Goal: Task Accomplishment & Management: Complete application form

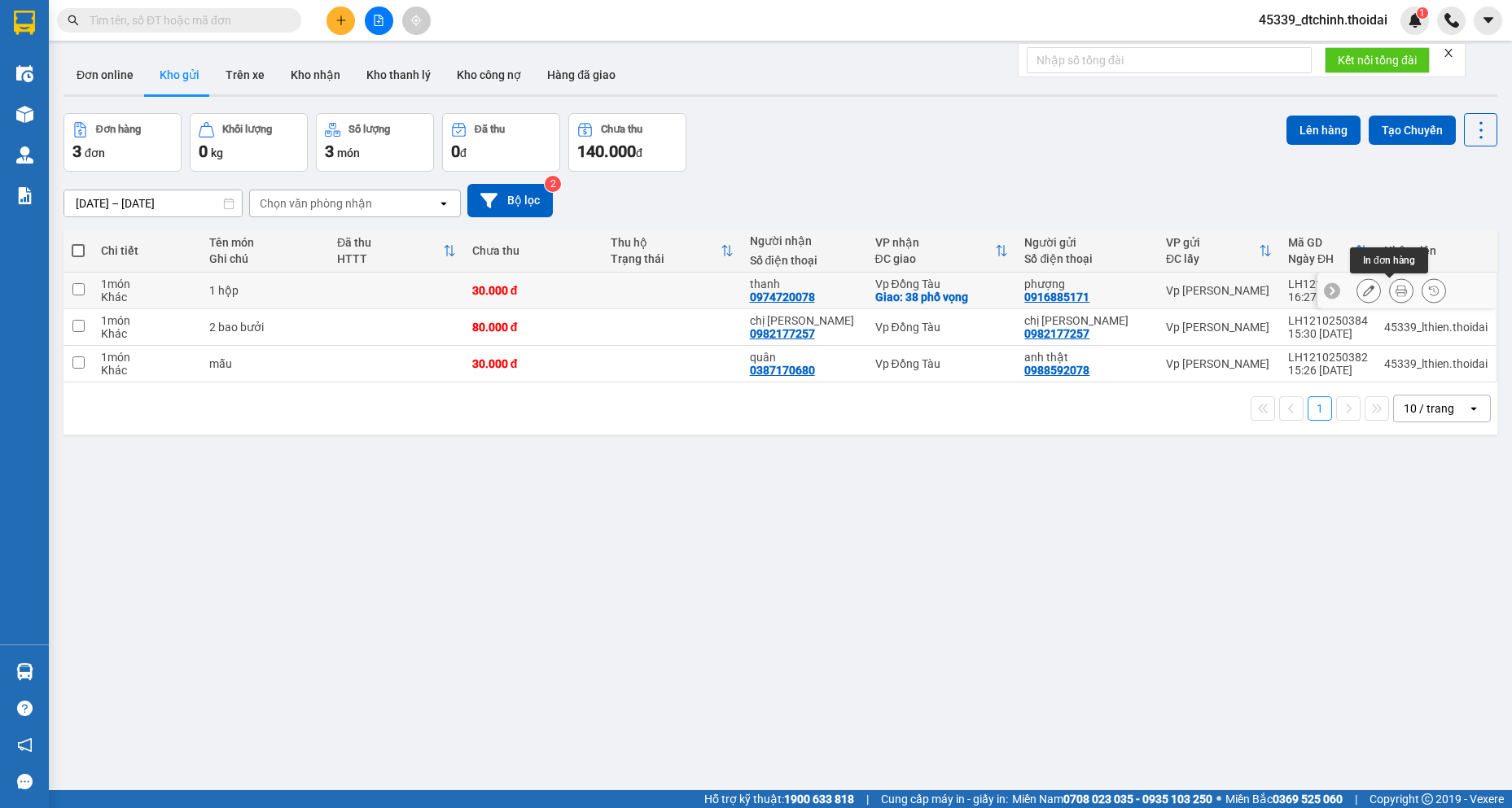
click at [1395, 295] on icon at bounding box center [1401, 290] width 11 height 11
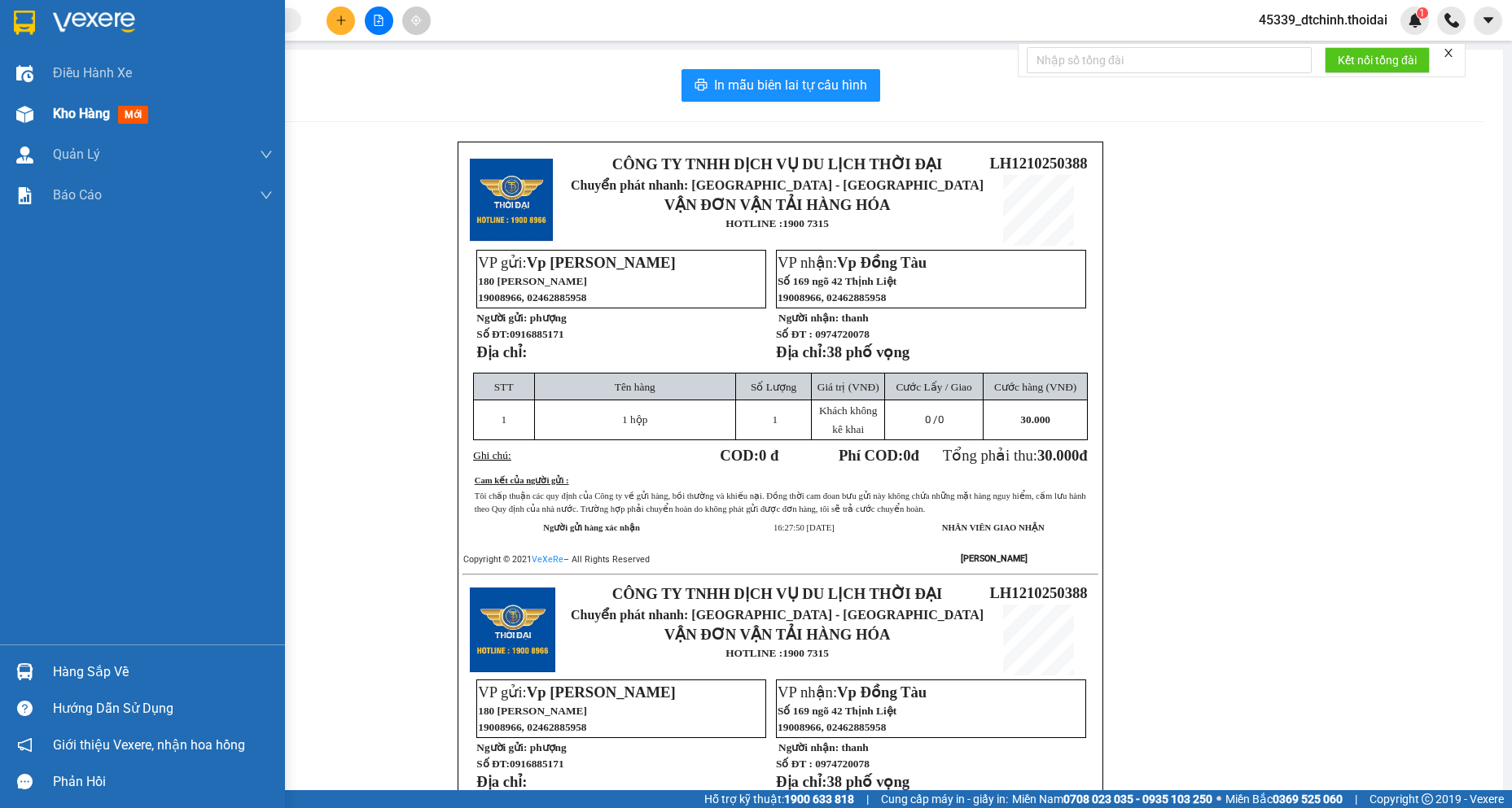
click at [88, 110] on span "Kho hàng" at bounding box center [81, 113] width 57 height 16
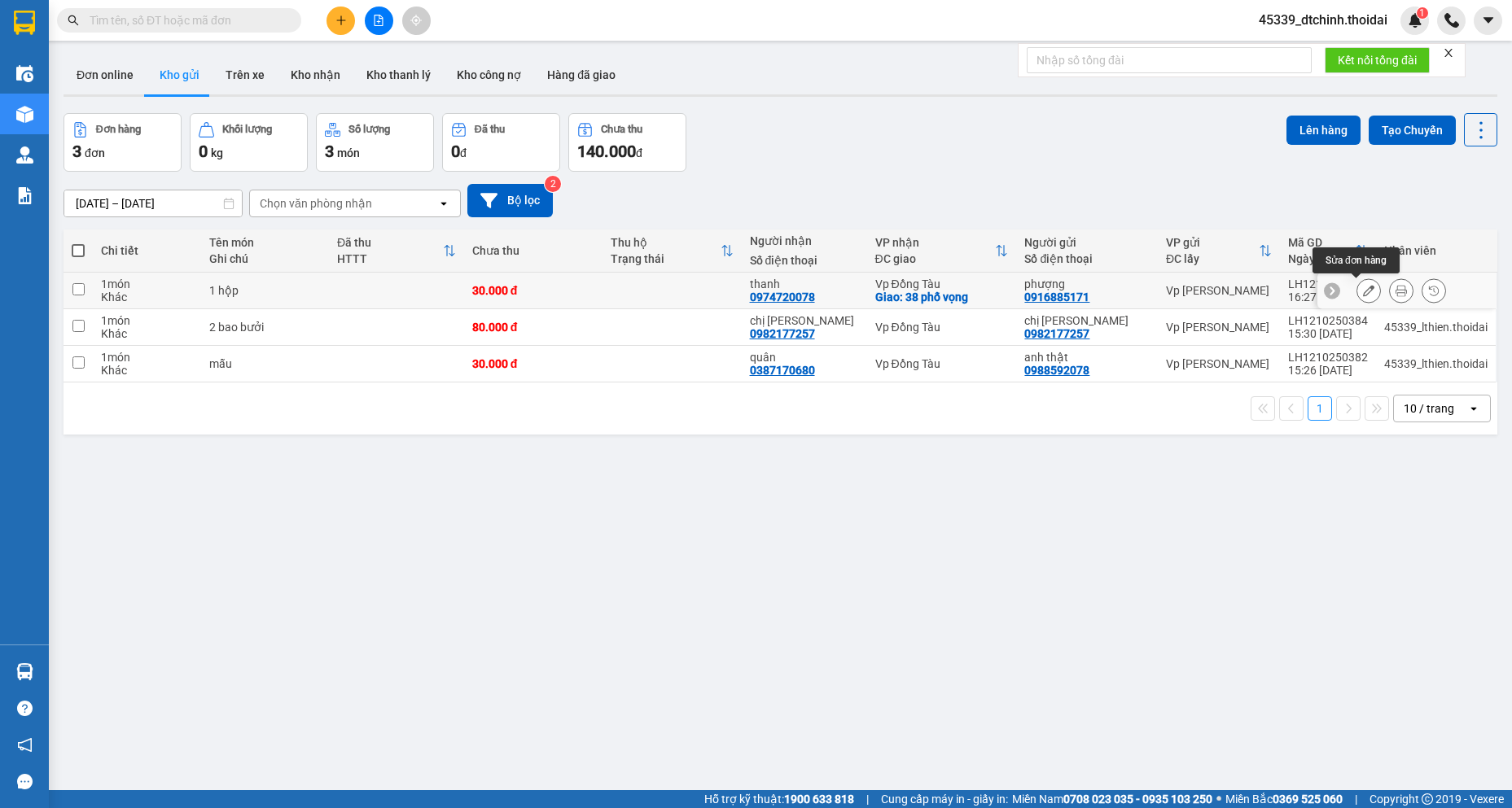
click at [1363, 296] on icon at bounding box center [1369, 290] width 11 height 11
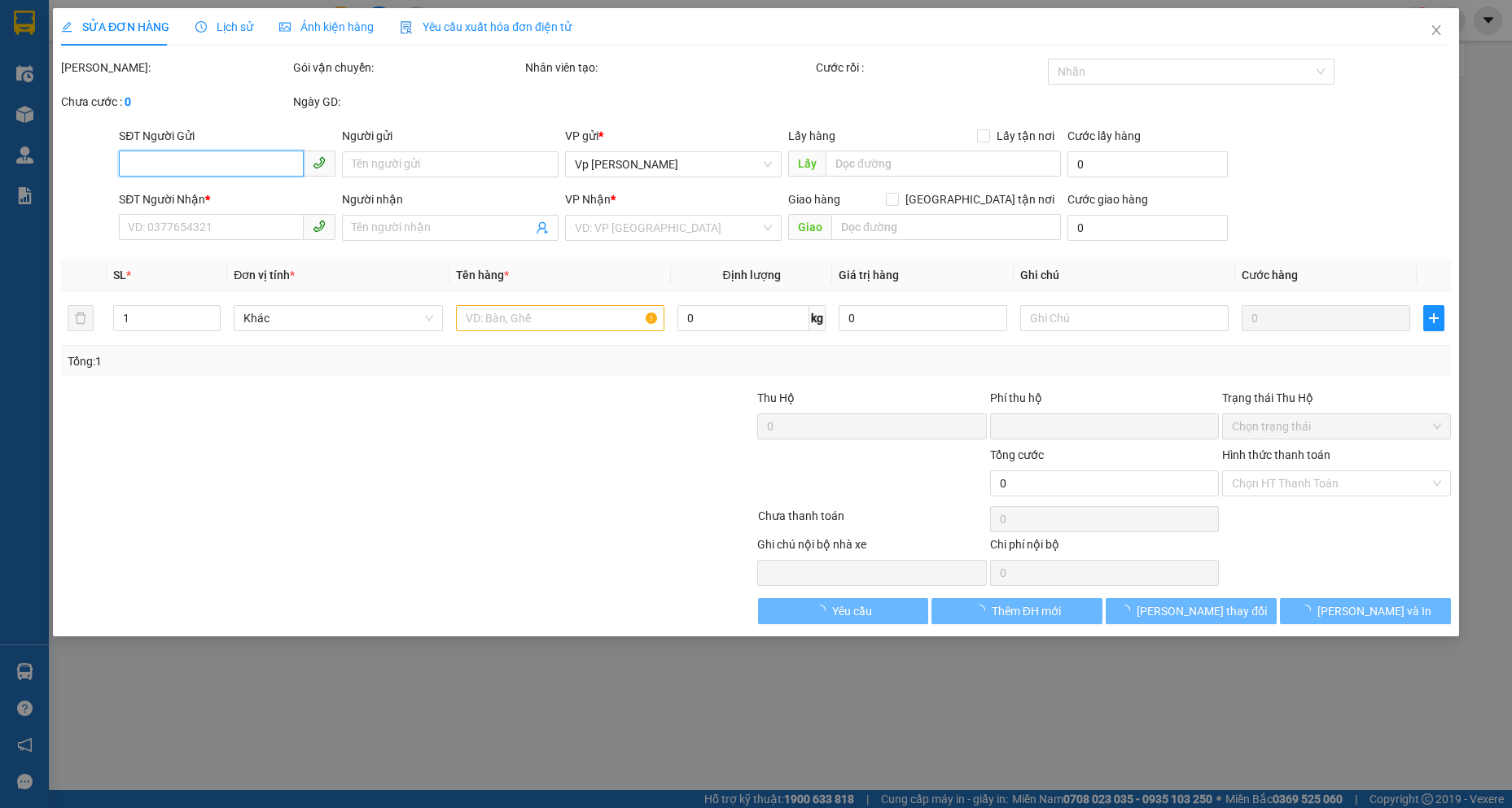
type input "0916885171"
type input "phượng"
type input "0974720078"
type input "thanh"
checkbox input "true"
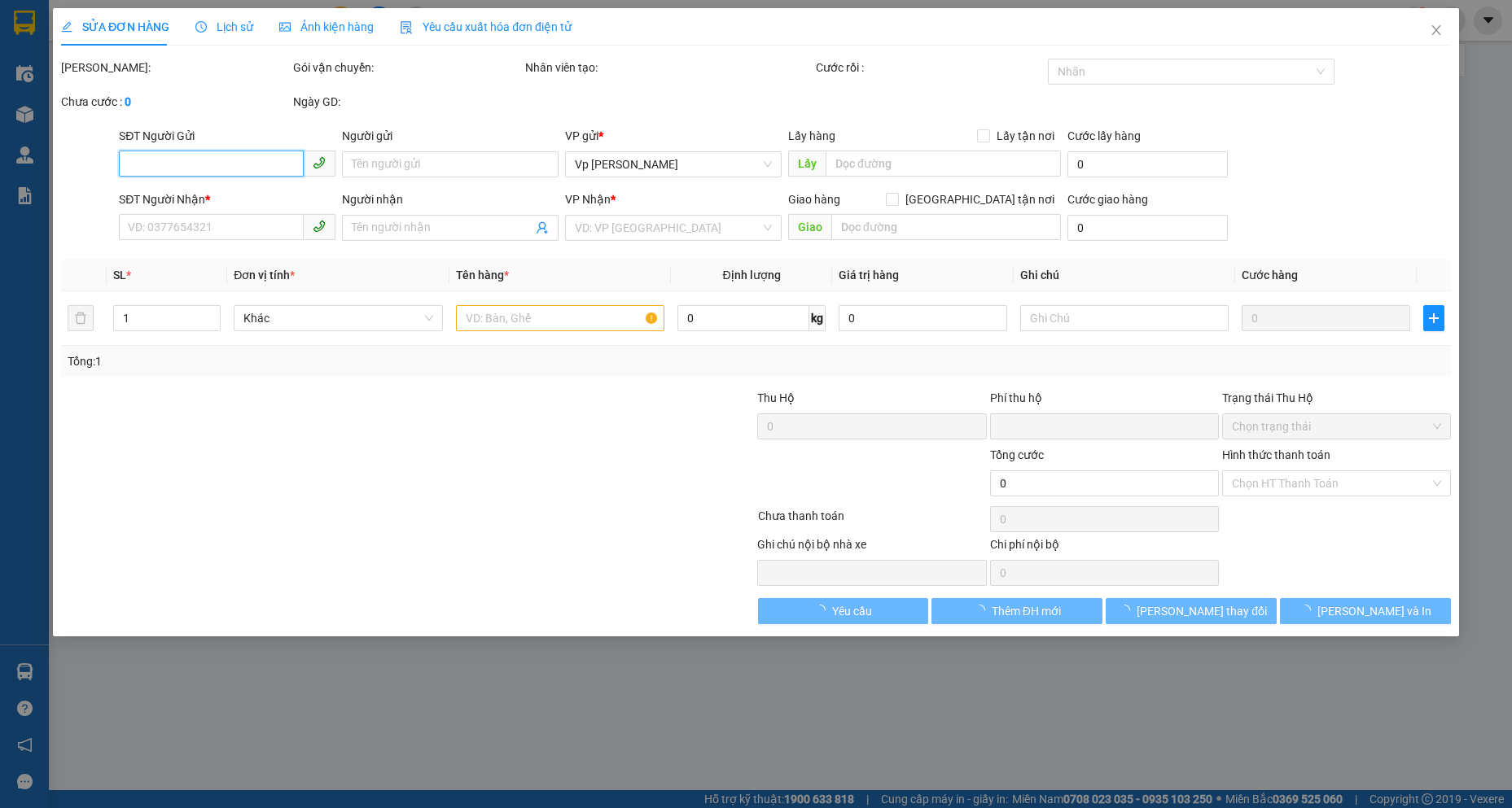
type input "38 phố vọng"
type input "0"
type input "30.000"
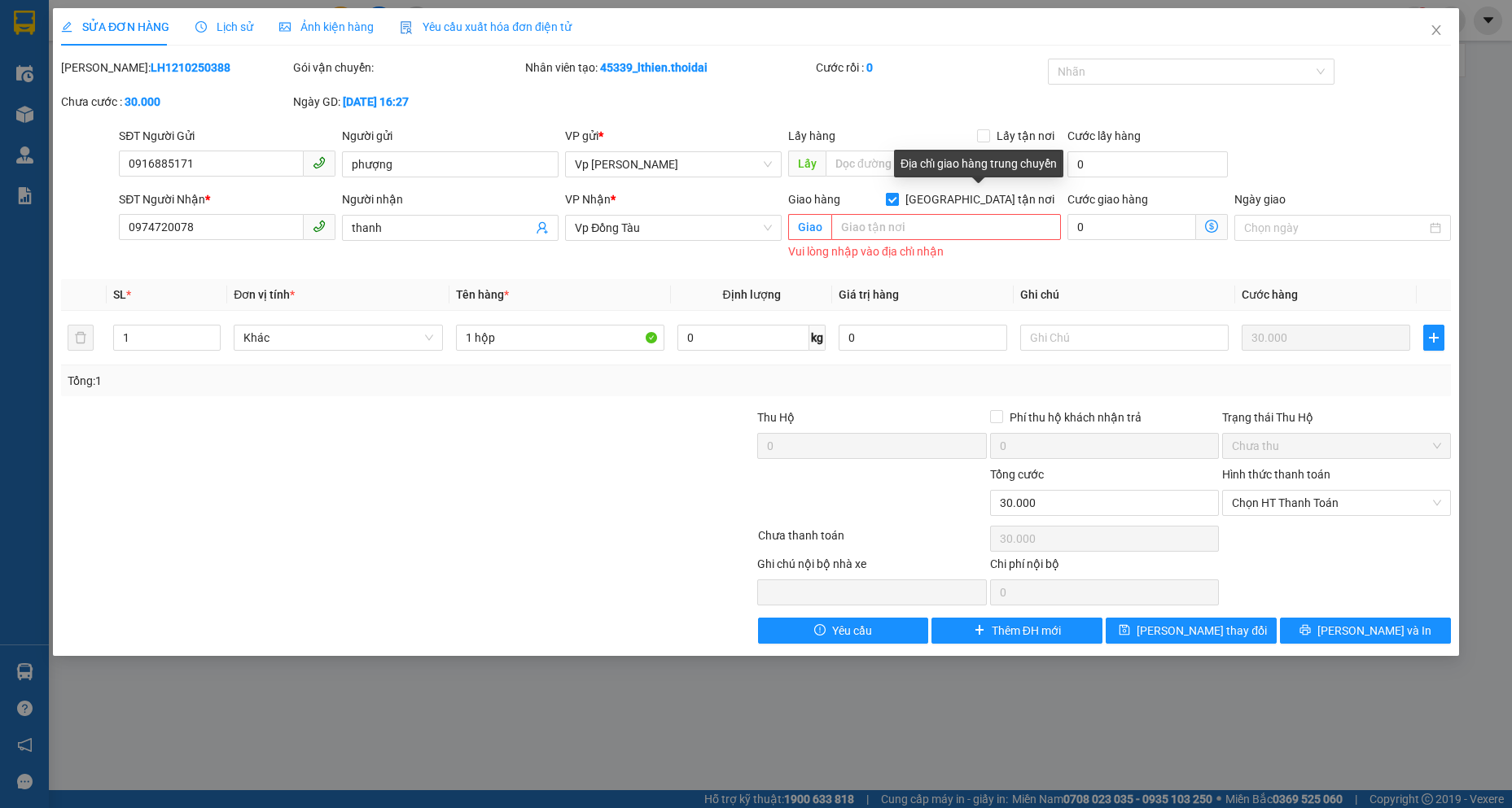
click at [897, 199] on input "[GEOGRAPHIC_DATA] tận nơi" at bounding box center [891, 198] width 11 height 11
checkbox input "false"
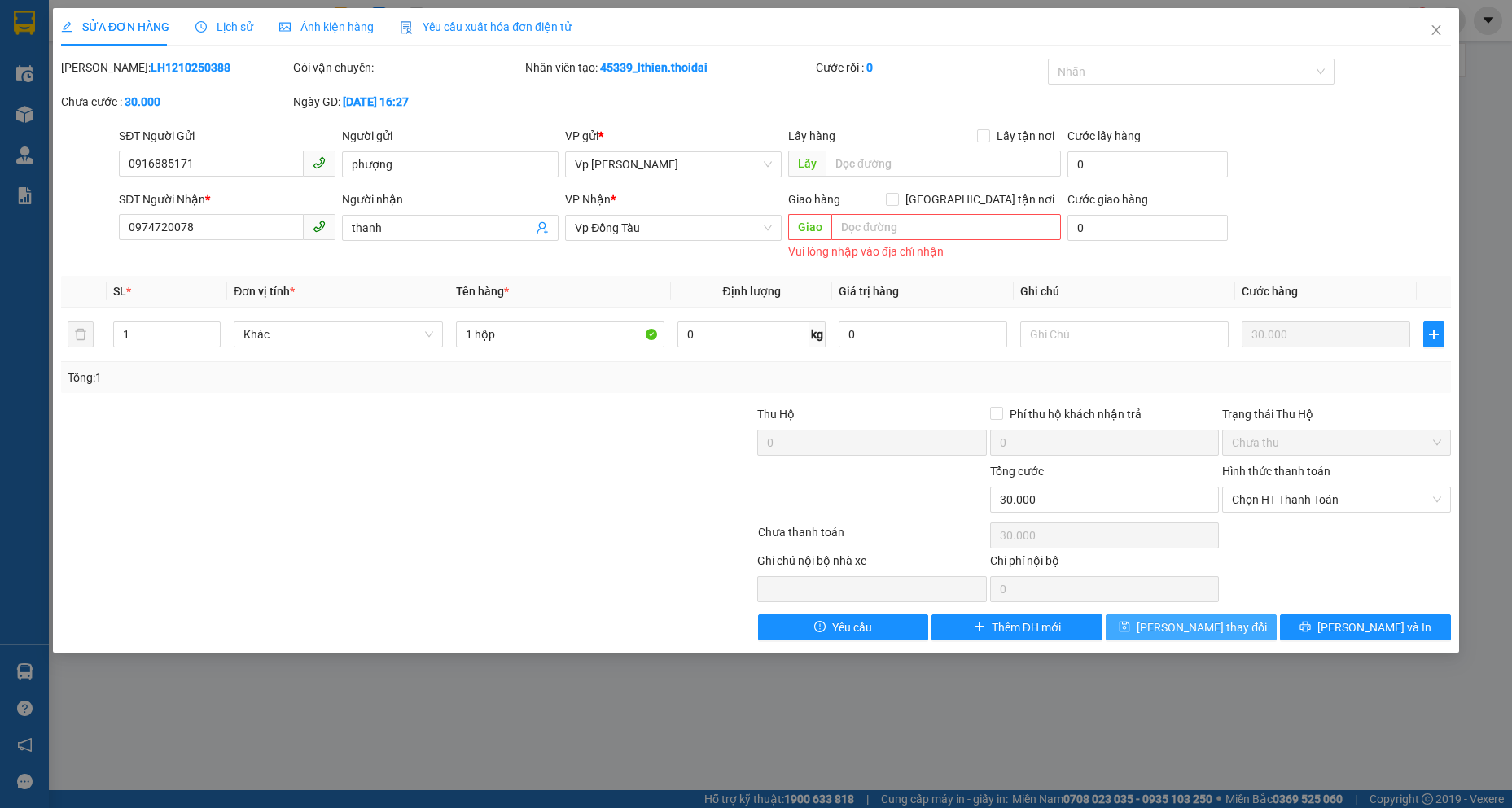
click at [1159, 620] on button "[PERSON_NAME] thay đổi" at bounding box center [1191, 627] width 171 height 26
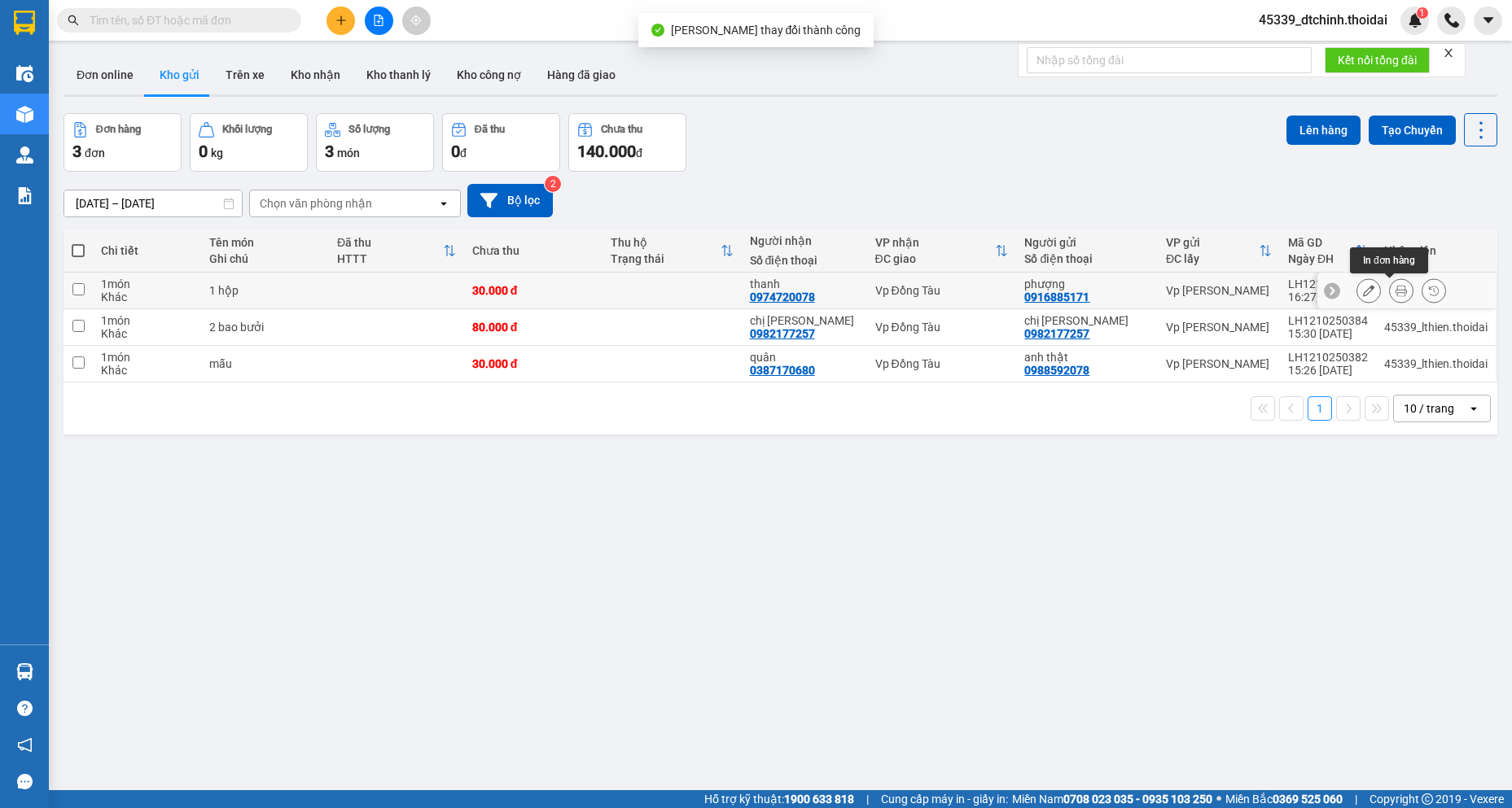
click at [1396, 293] on button at bounding box center [1401, 291] width 22 height 28
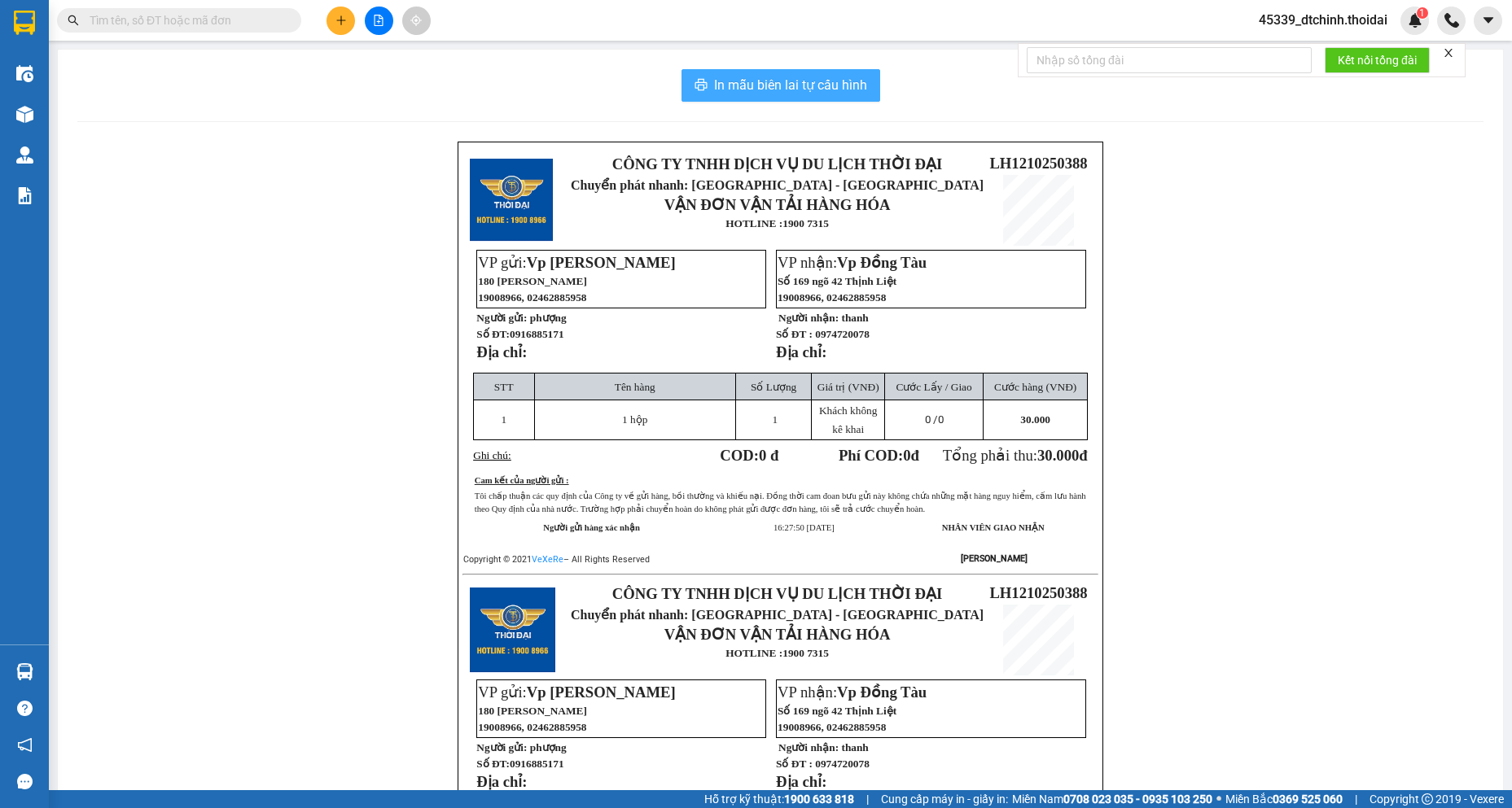
click at [780, 90] on span "In mẫu biên lai tự cấu hình" at bounding box center [790, 85] width 153 height 21
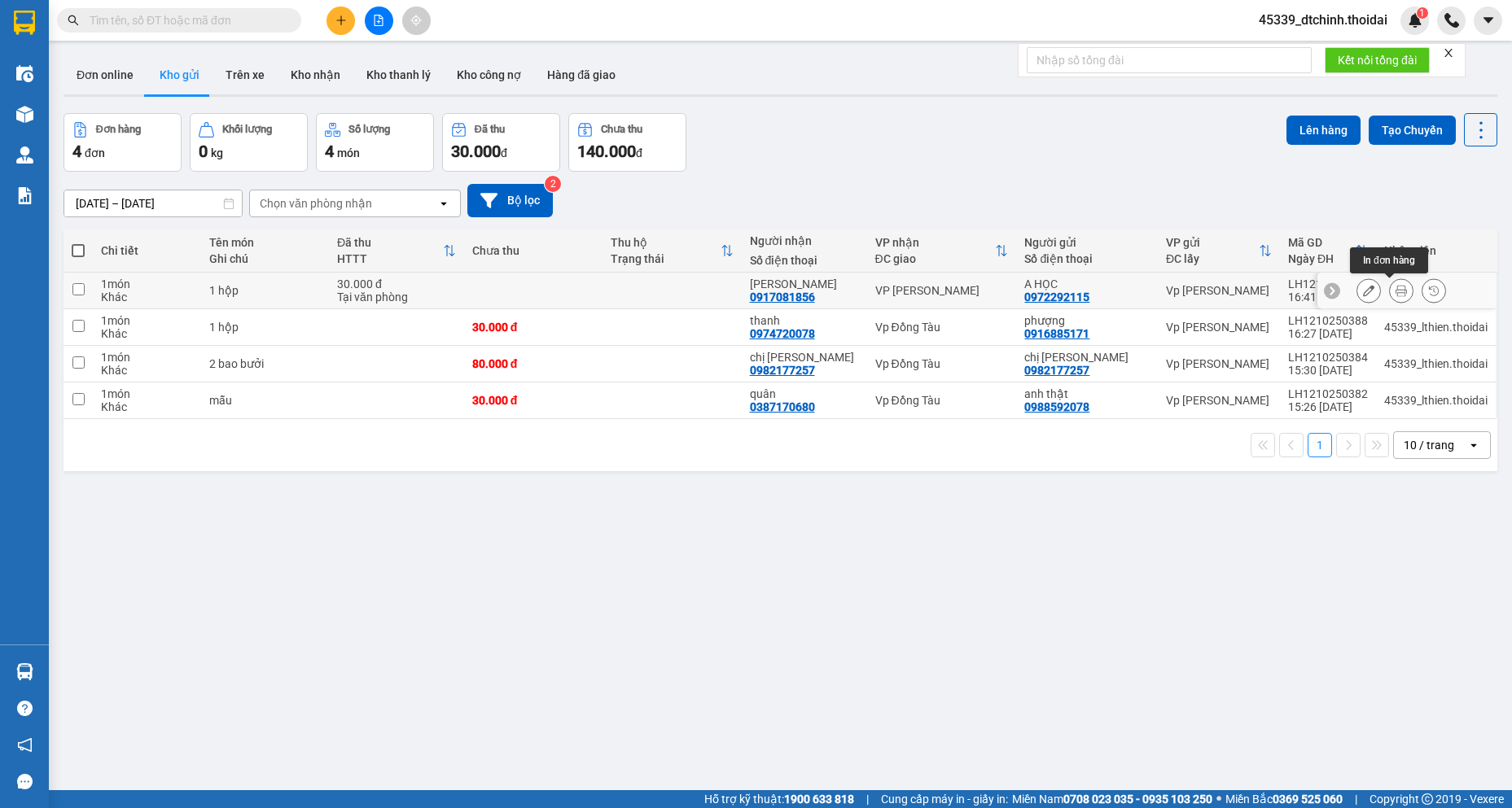
click at [1395, 296] on icon at bounding box center [1401, 290] width 11 height 11
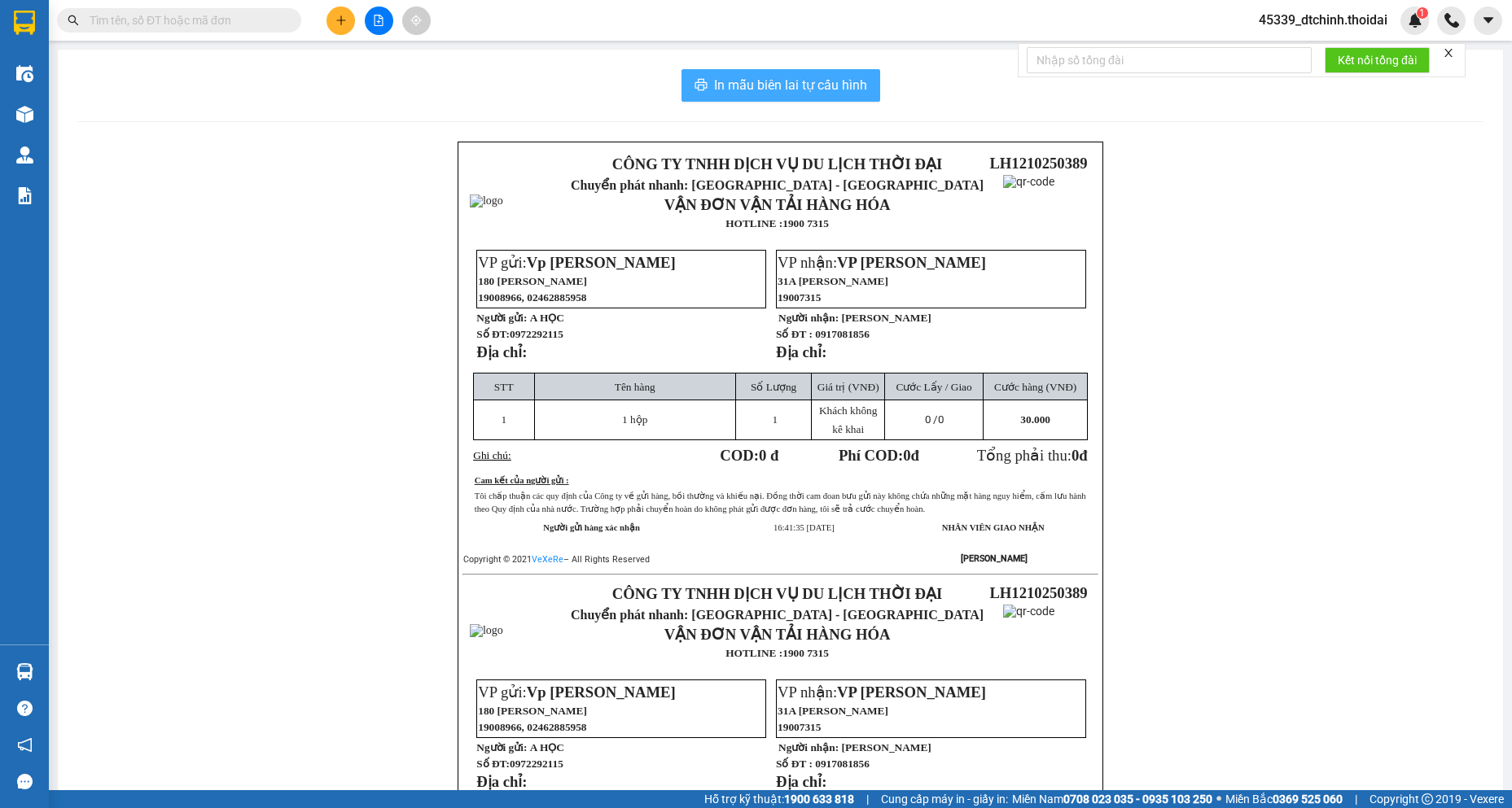
click at [745, 84] on span "In mẫu biên lai tự cấu hình" at bounding box center [790, 85] width 153 height 21
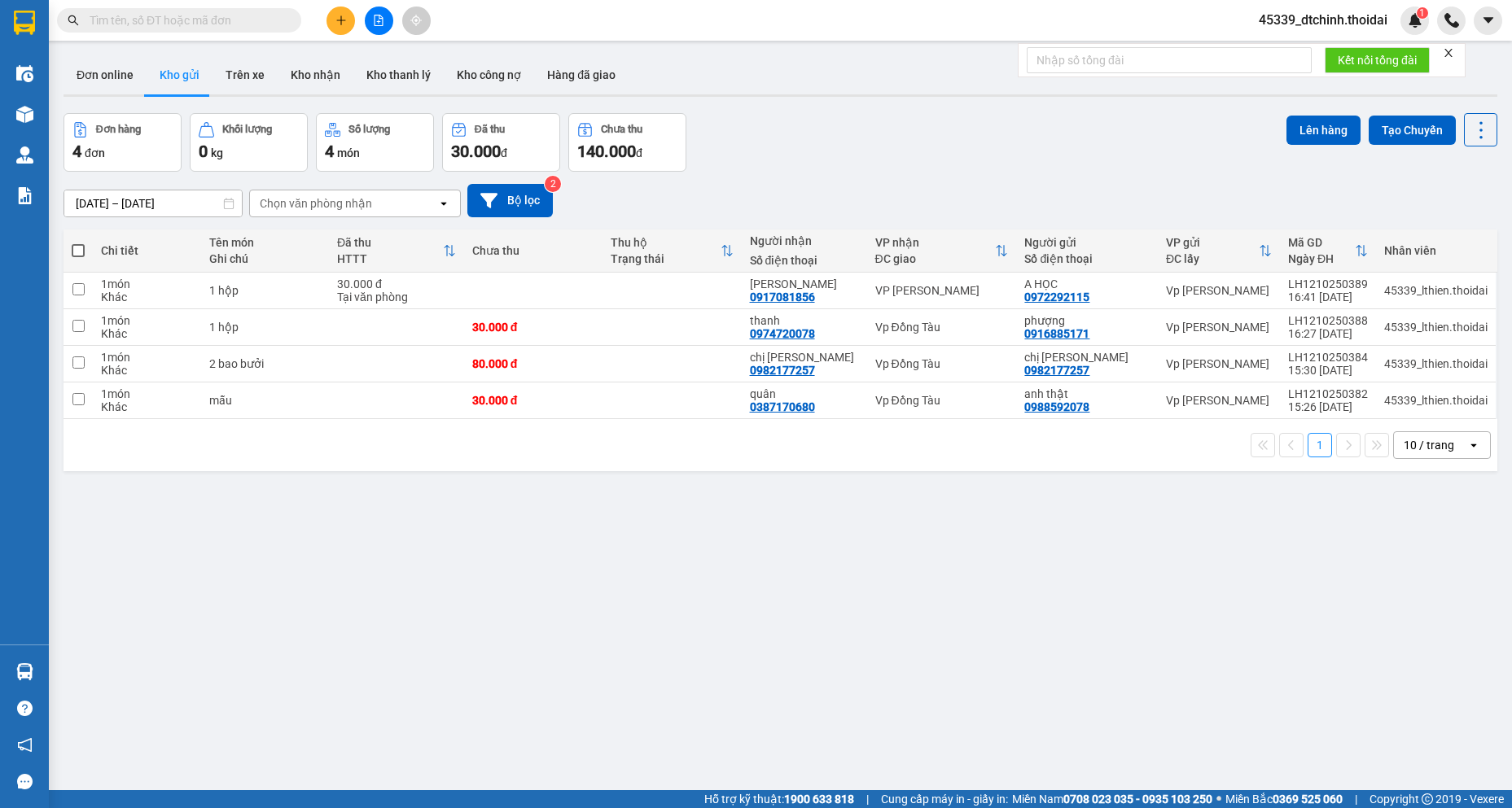
click at [183, 22] on input "text" at bounding box center [185, 20] width 192 height 18
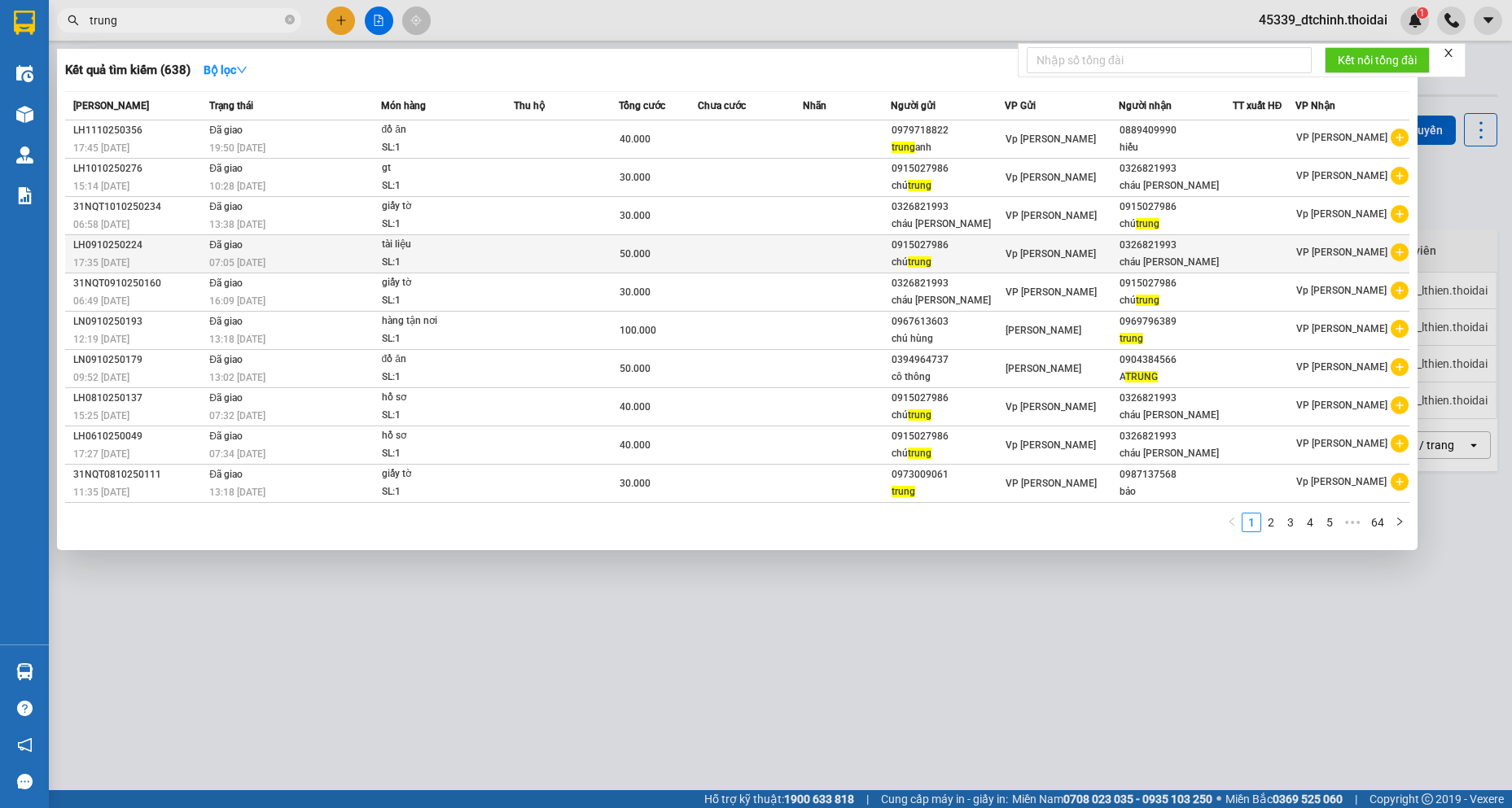
type input "trung"
click at [1394, 255] on icon "plus-circle" at bounding box center [1399, 252] width 18 height 18
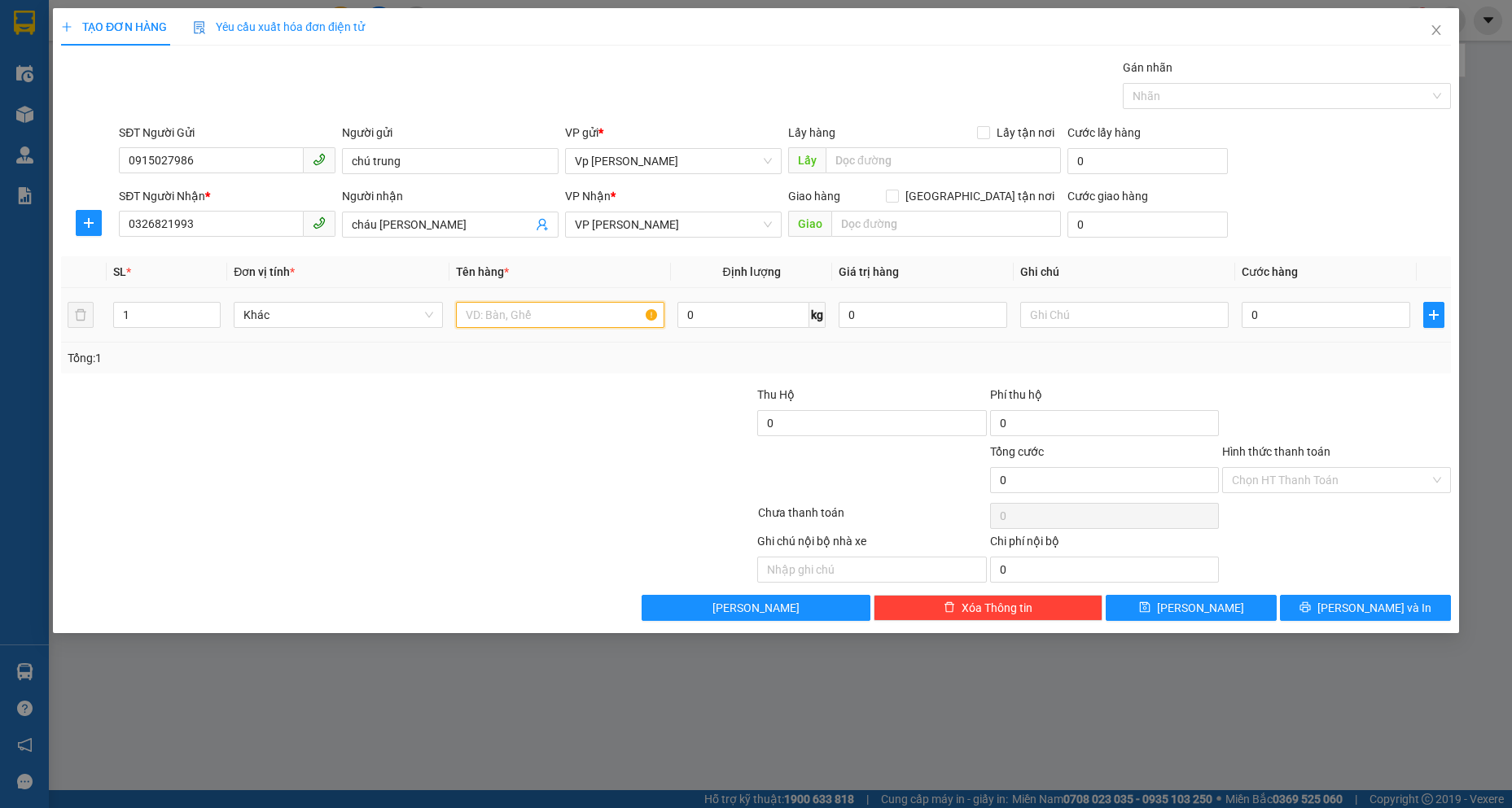
click at [588, 321] on input "text" at bounding box center [560, 316] width 209 height 26
type input "giấy tờ"
type input "4"
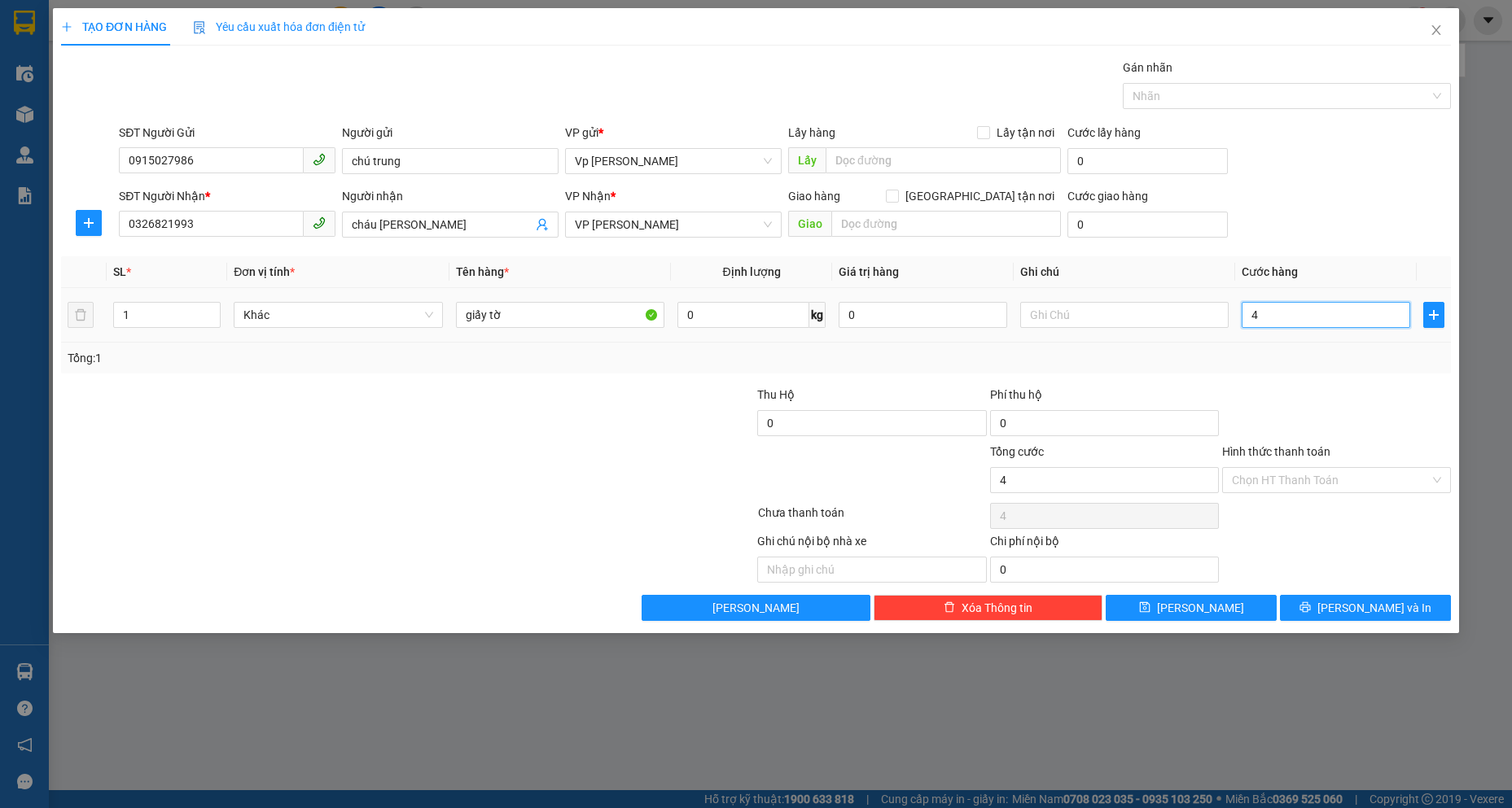
type input "40"
type input "400"
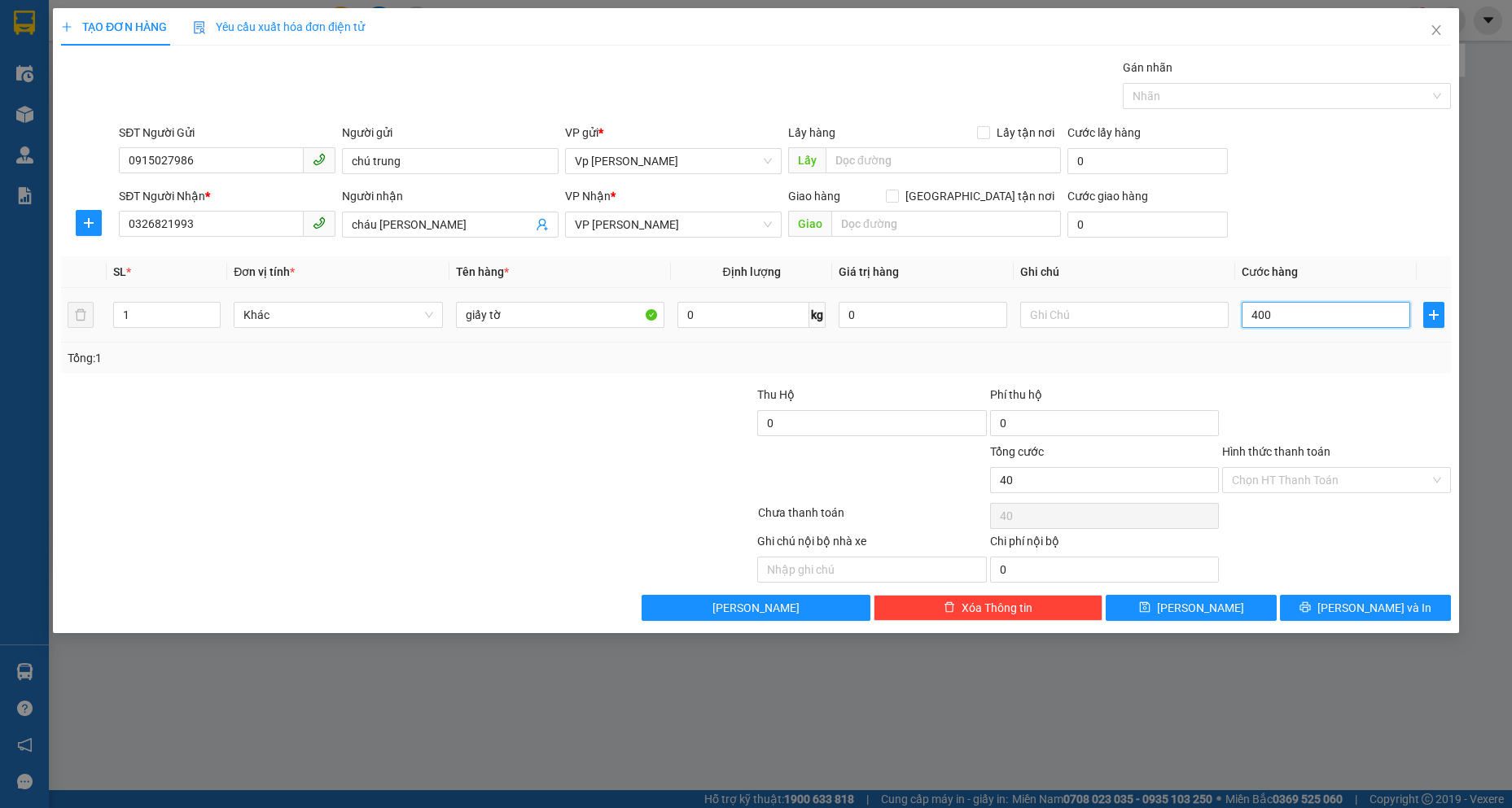
type input "400"
type input "4.000"
type input "40.000"
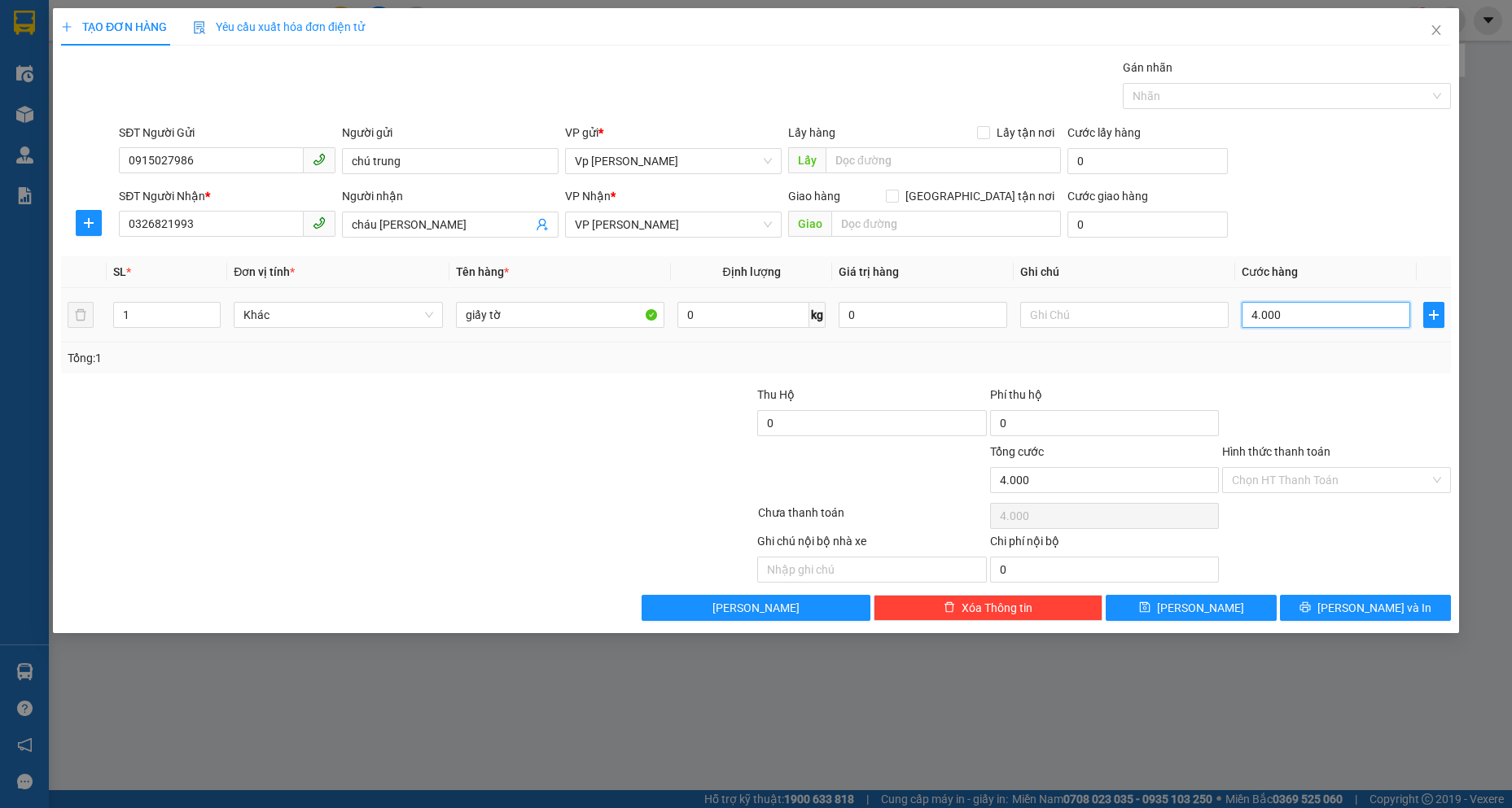
type input "40.000"
click at [1388, 617] on button "[PERSON_NAME] và In" at bounding box center [1365, 609] width 171 height 26
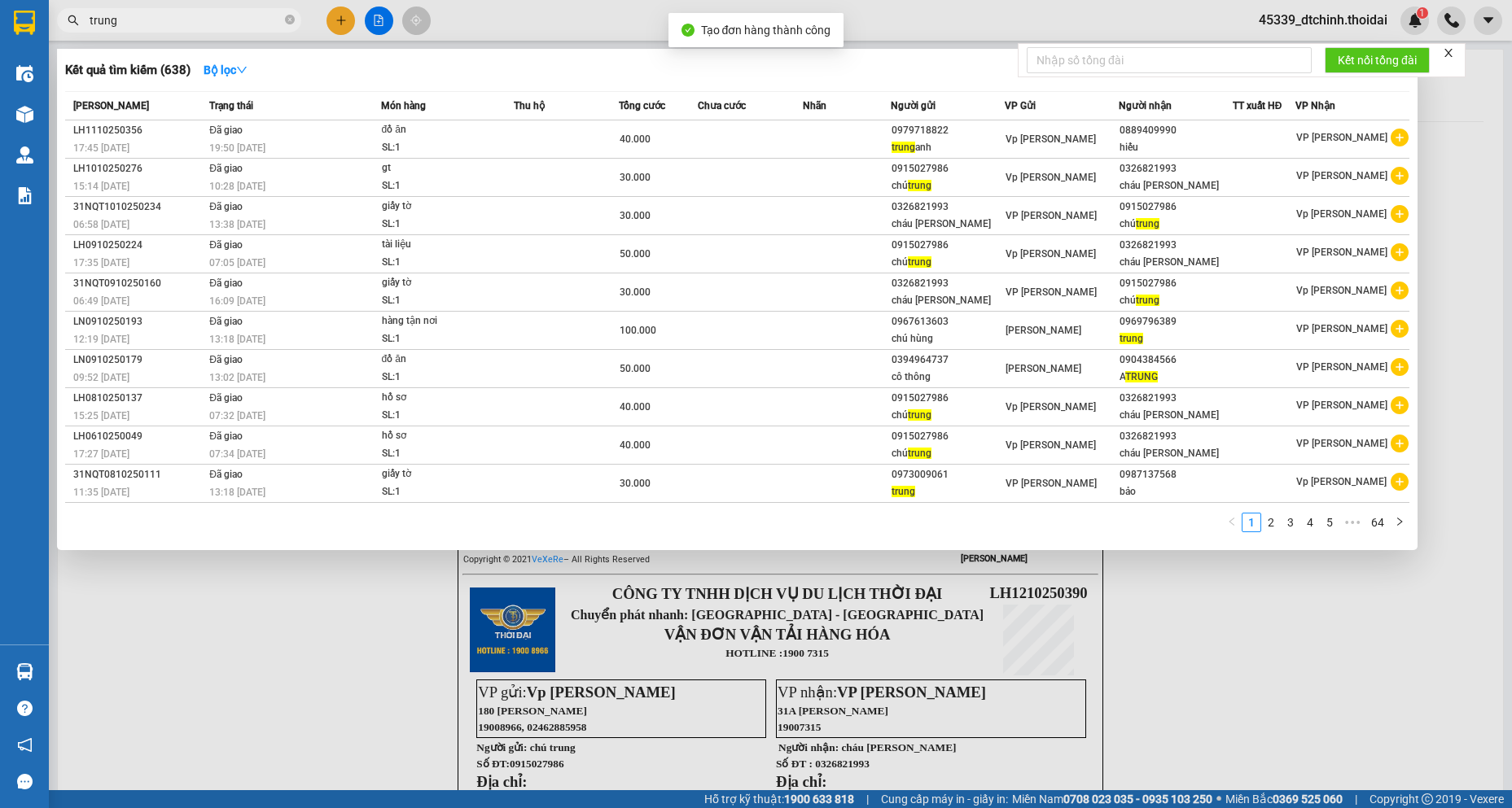
click at [1295, 703] on div at bounding box center [756, 404] width 1512 height 808
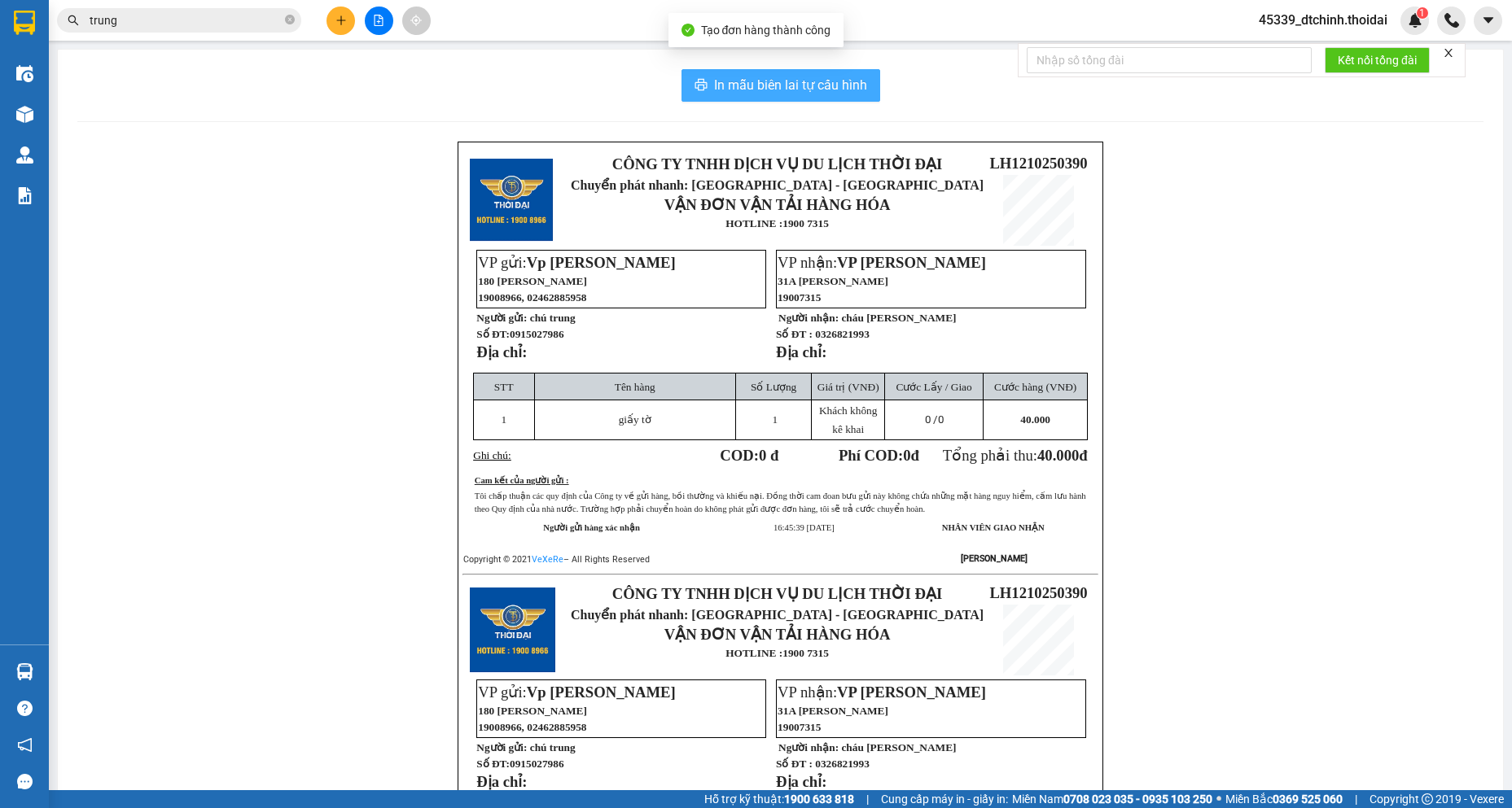
click at [833, 90] on span "In mẫu biên lai tự cấu hình" at bounding box center [790, 85] width 153 height 21
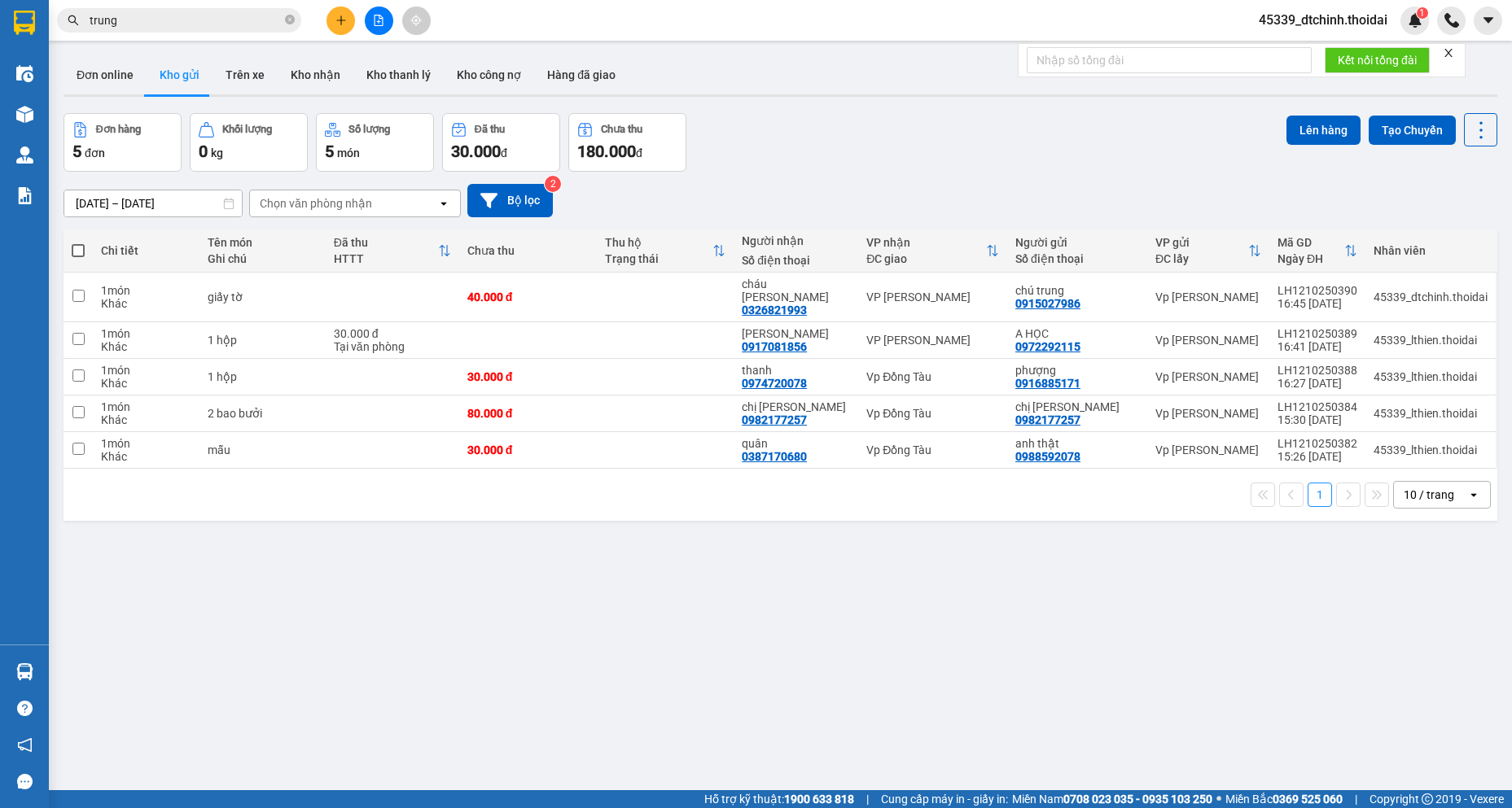
click at [207, 22] on input "trung" at bounding box center [185, 20] width 192 height 18
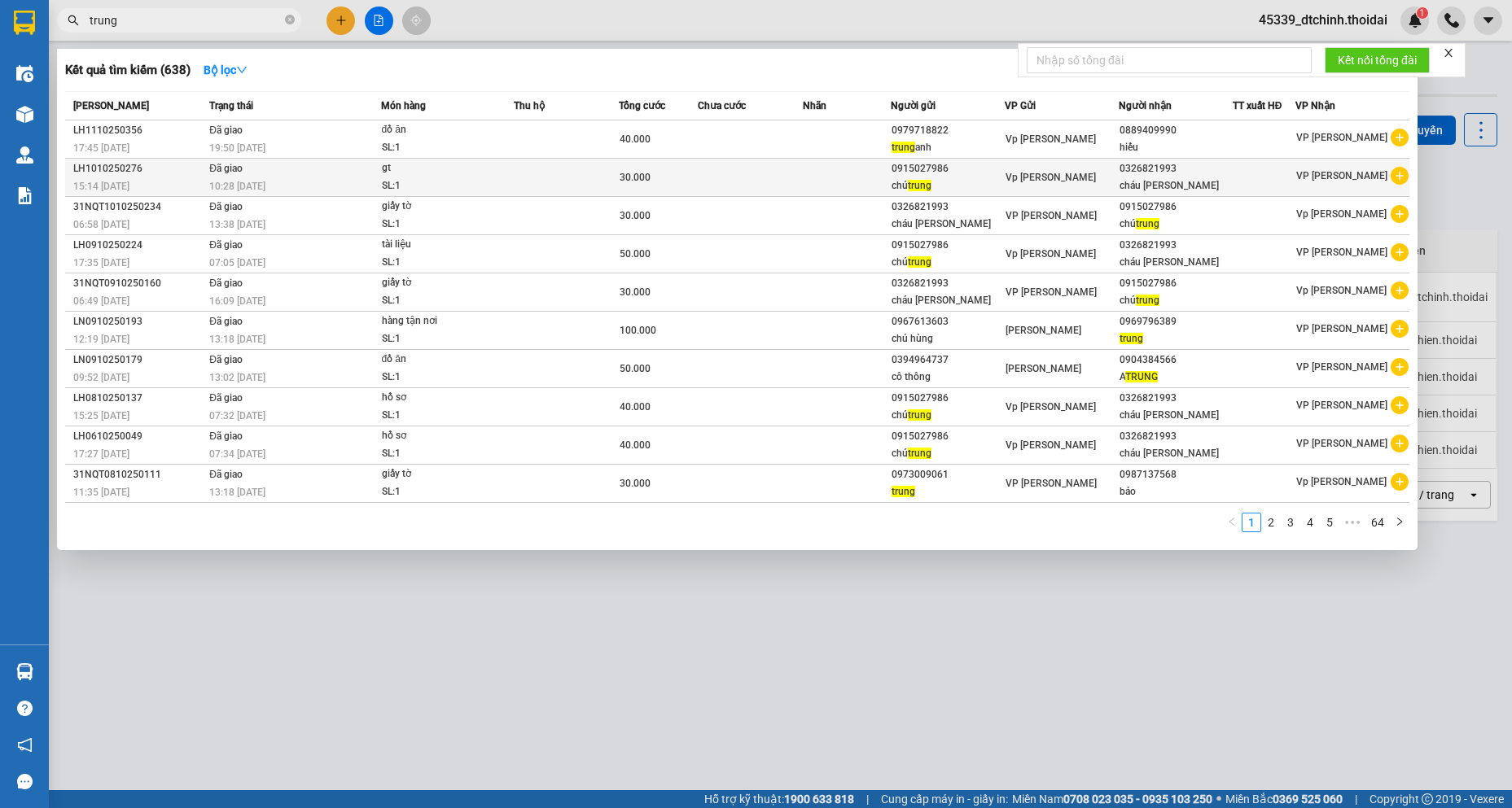
click at [1406, 169] on icon "plus-circle" at bounding box center [1399, 175] width 18 height 18
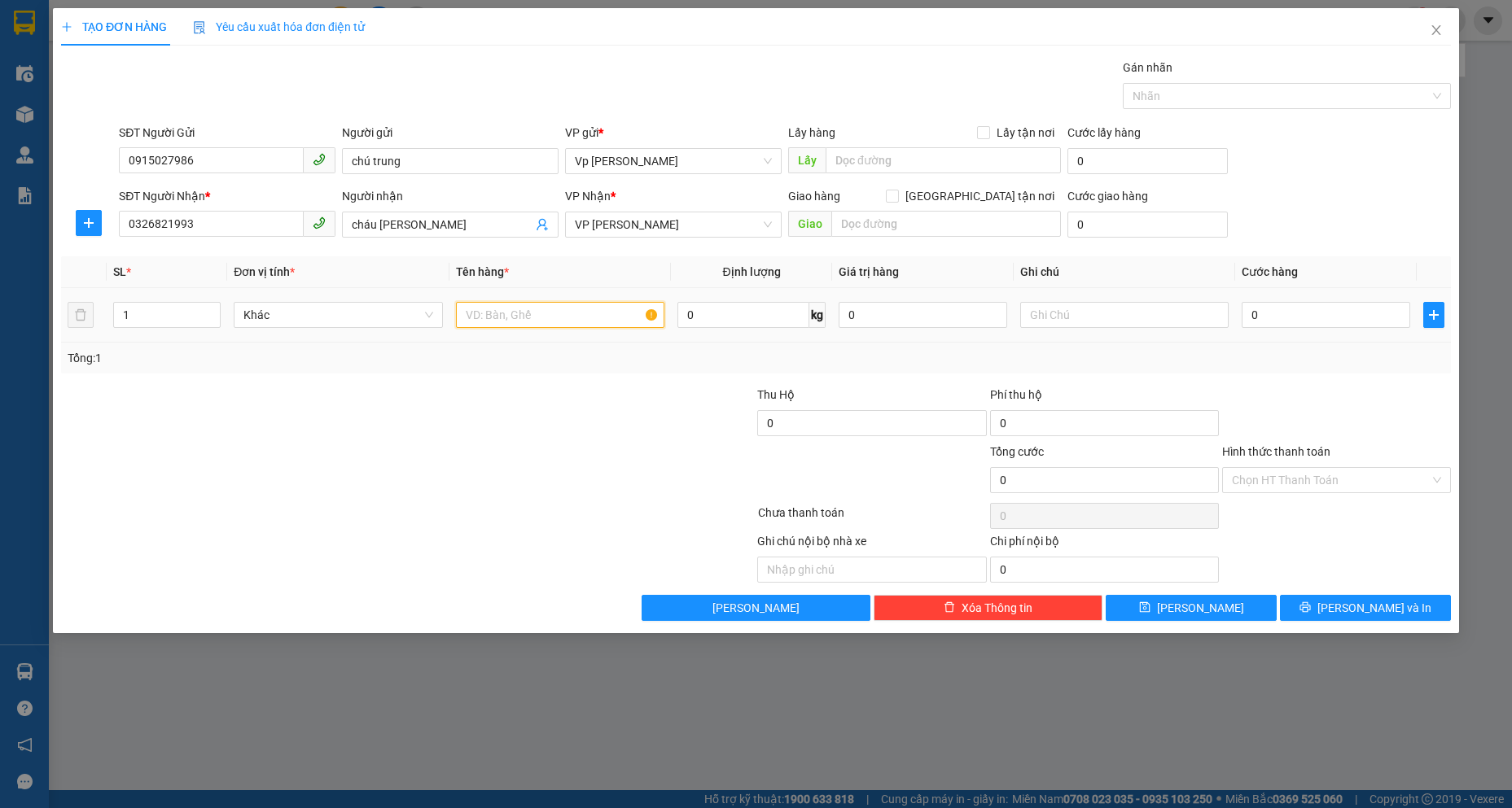
click at [513, 315] on input "text" at bounding box center [560, 316] width 209 height 26
type input "bill lập thêm tổng cước 60"
click at [1309, 309] on input "0" at bounding box center [1326, 316] width 169 height 26
type input "2"
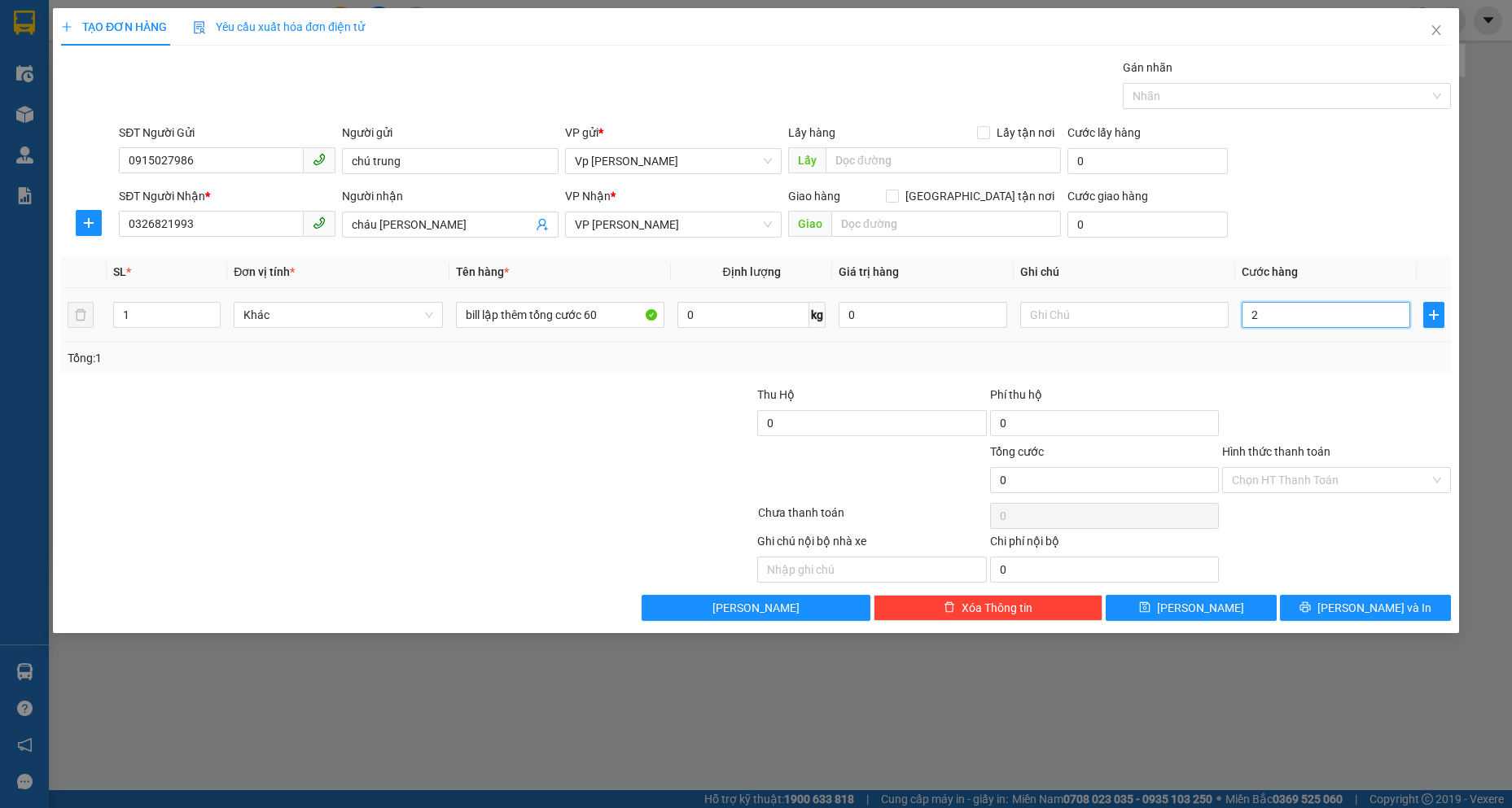
type input "2"
type input "20"
type input "200"
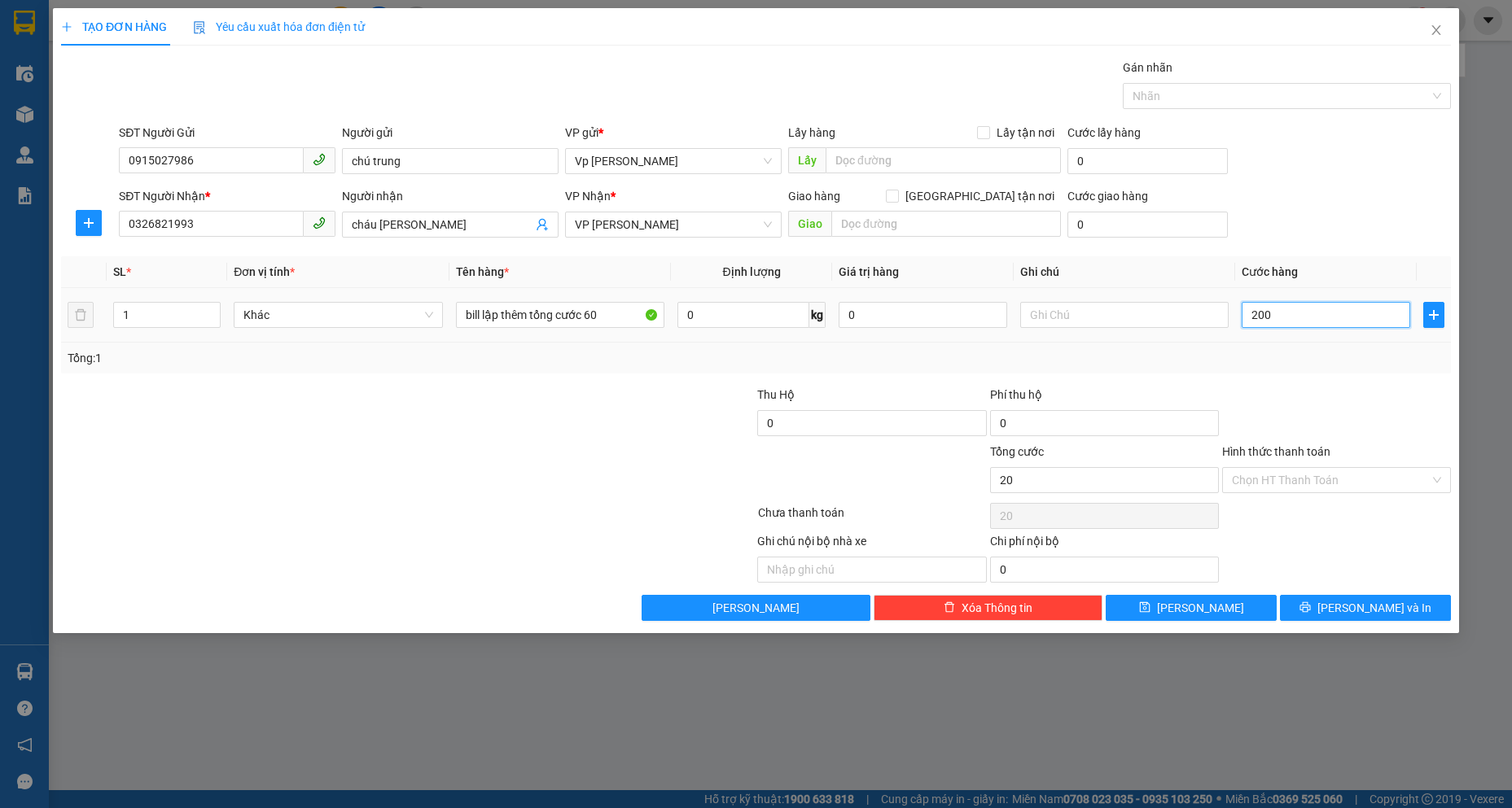
type input "200"
type input "2.000"
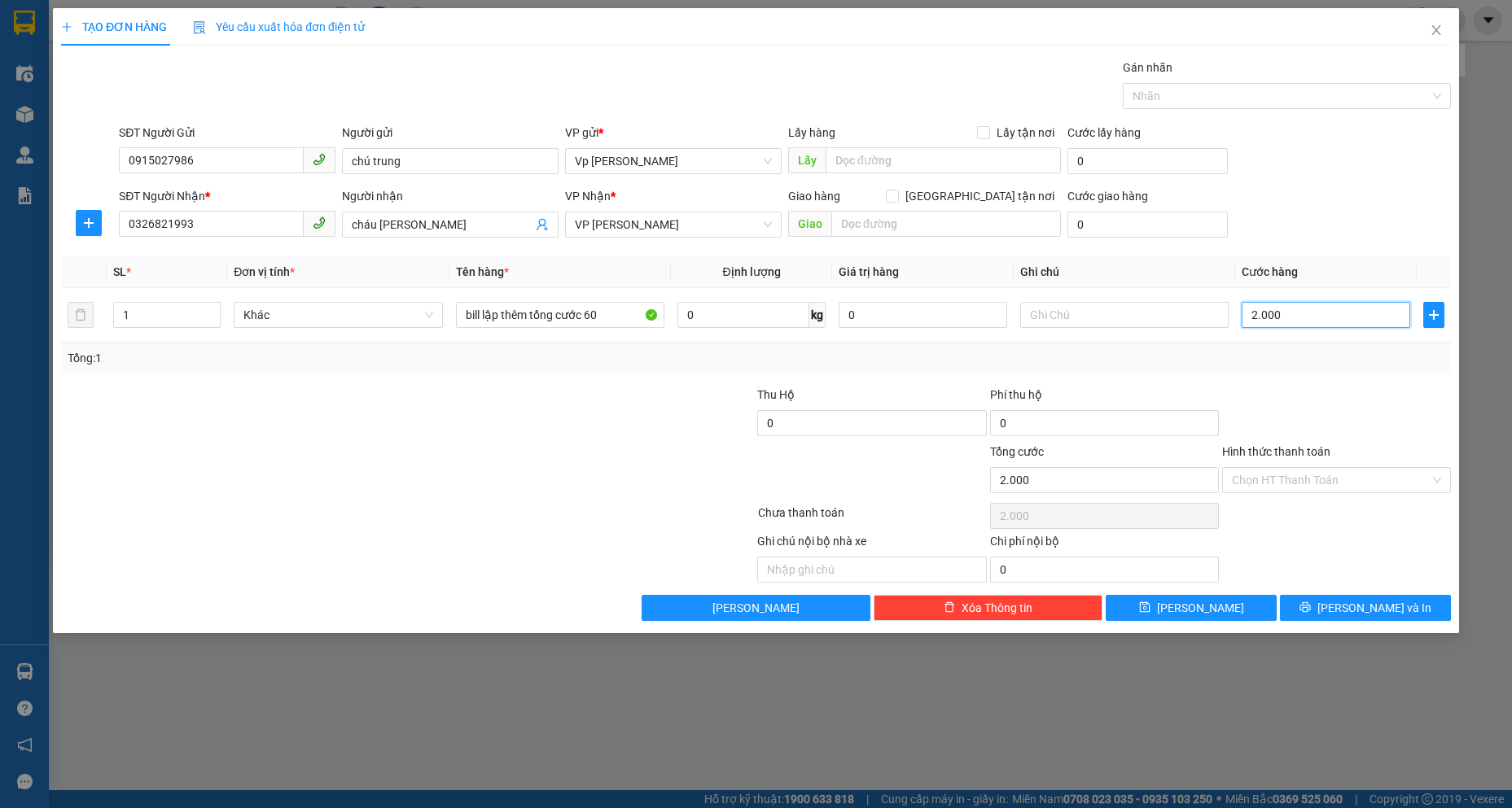
type input "20.000"
click at [1358, 610] on span "[PERSON_NAME] và In" at bounding box center [1374, 608] width 114 height 18
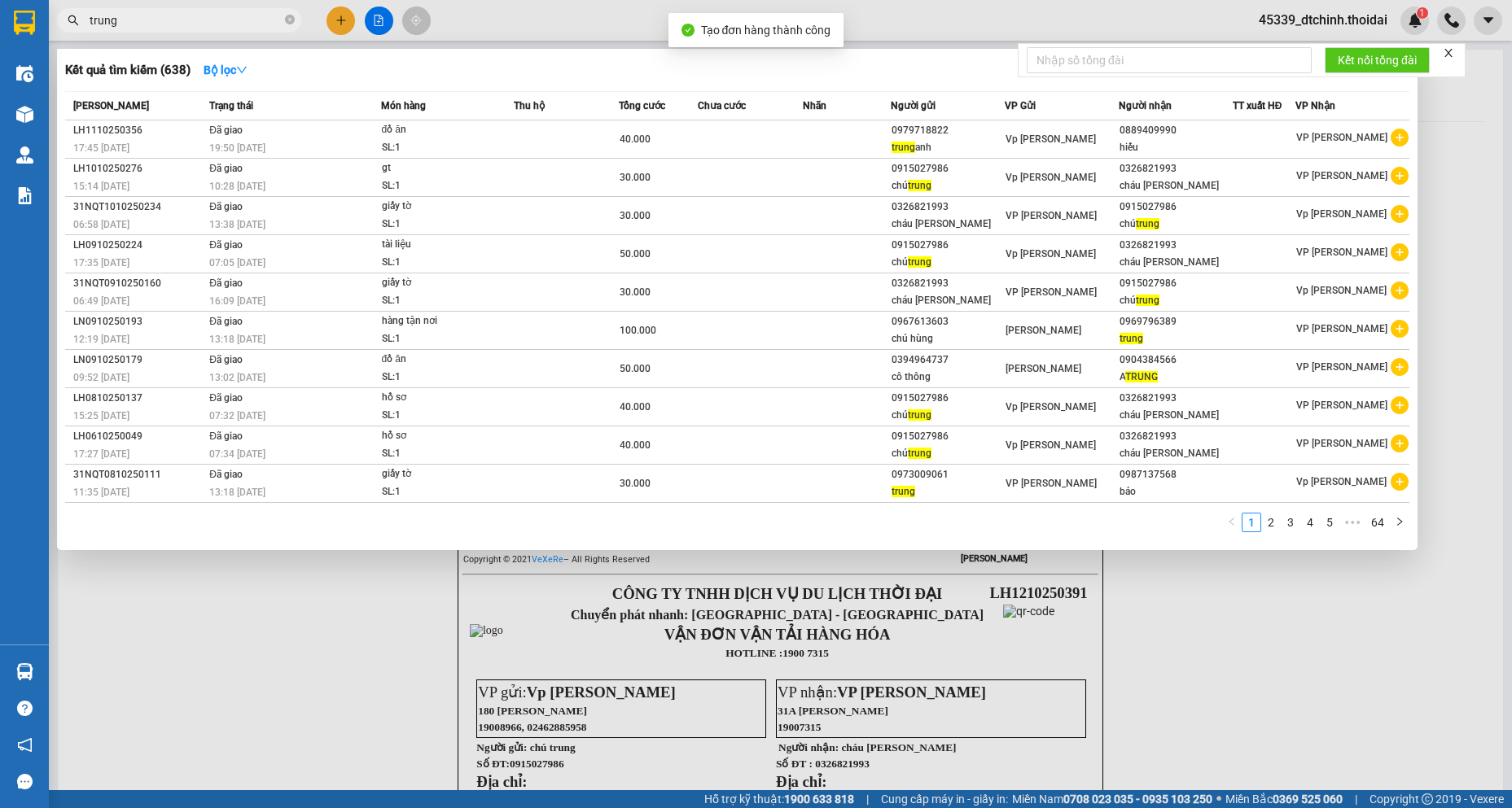
click at [1300, 644] on div at bounding box center [756, 404] width 1512 height 808
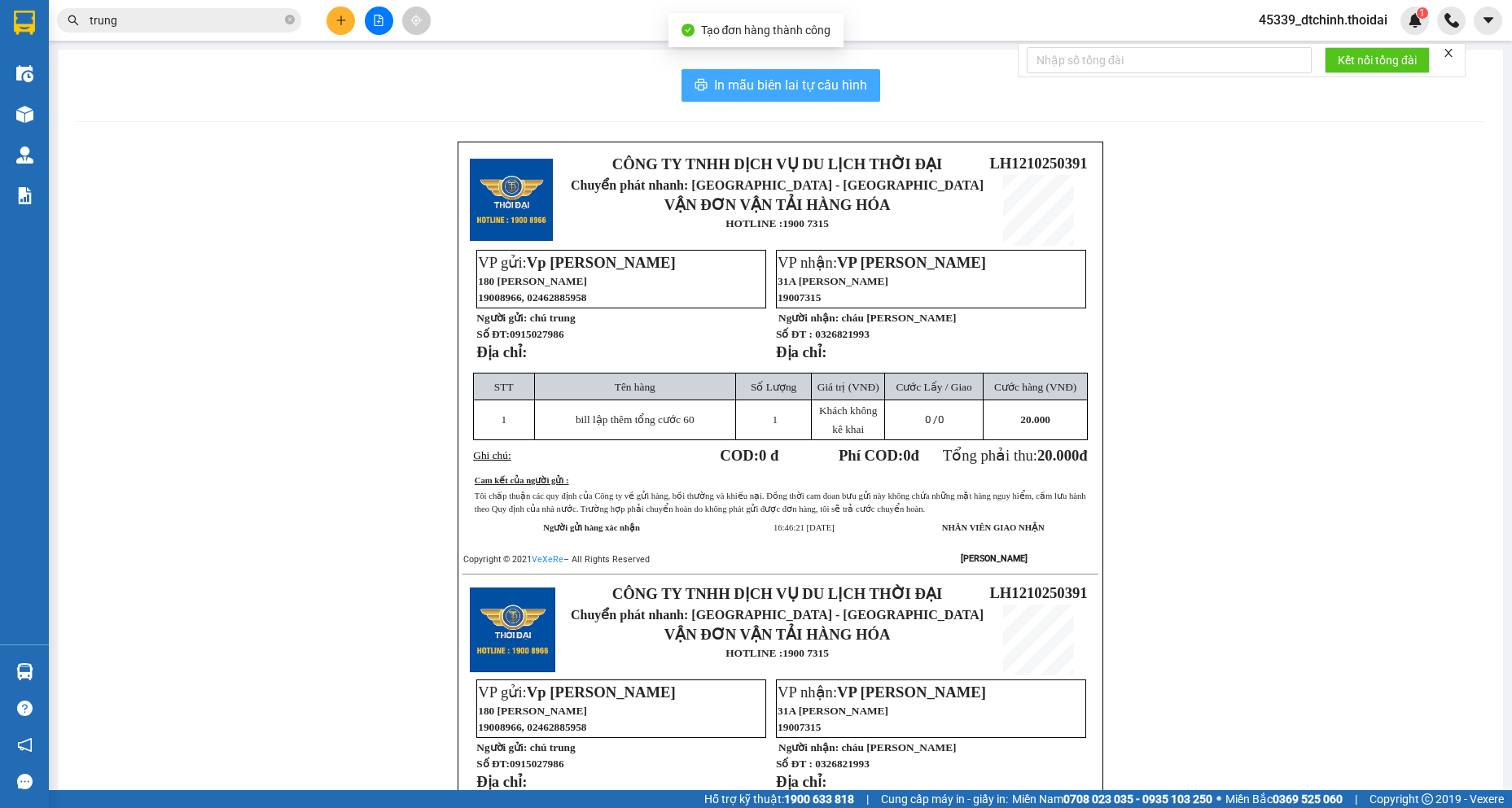
click at [808, 85] on span "In mẫu biên lai tự cấu hình" at bounding box center [790, 85] width 153 height 21
